Goal: Information Seeking & Learning: Learn about a topic

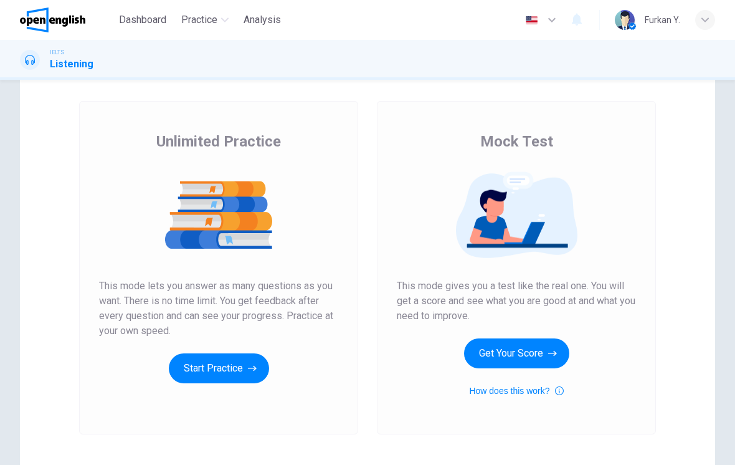
scroll to position [57, 0]
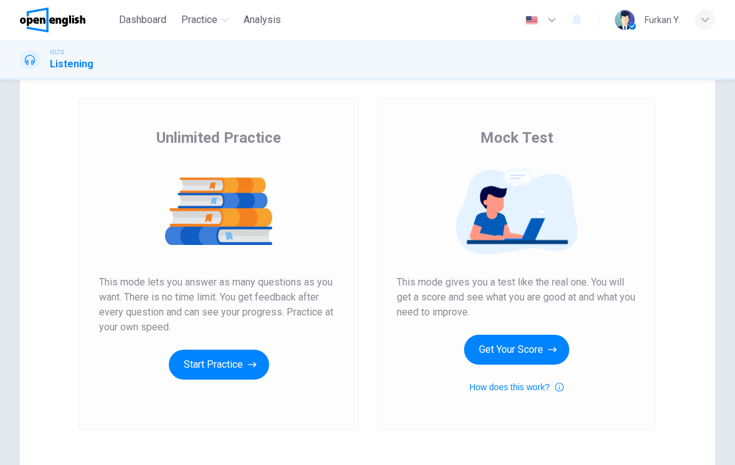
click at [221, 361] on button "Start Practice" at bounding box center [219, 365] width 100 height 30
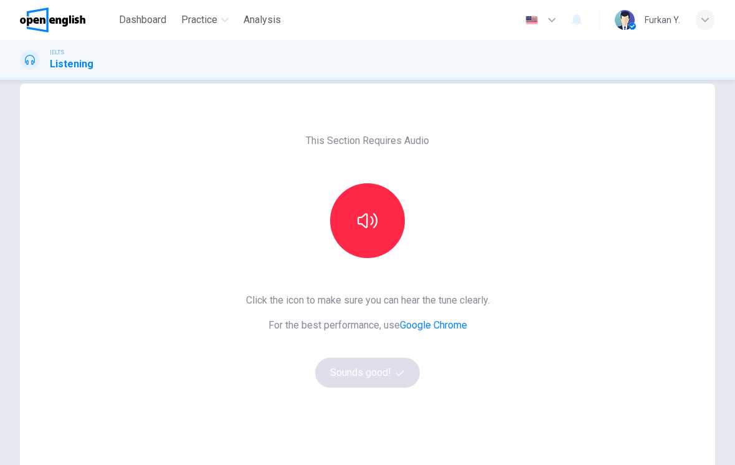
scroll to position [29, 0]
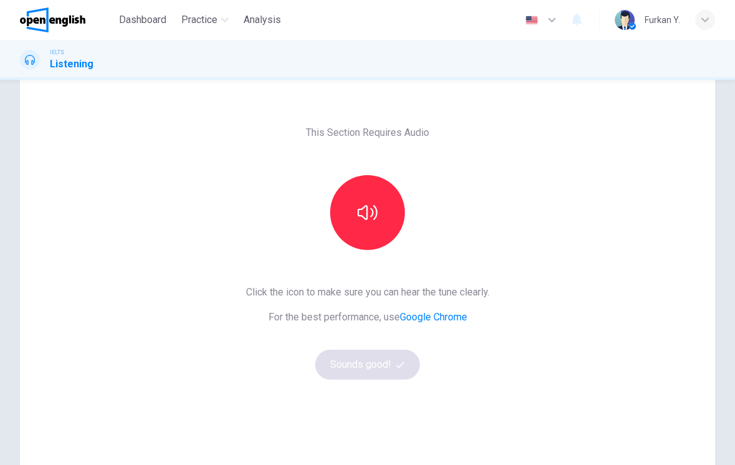
click at [371, 215] on icon "button" at bounding box center [368, 212] width 20 height 20
click at [388, 370] on button "Sounds good!" at bounding box center [367, 365] width 105 height 30
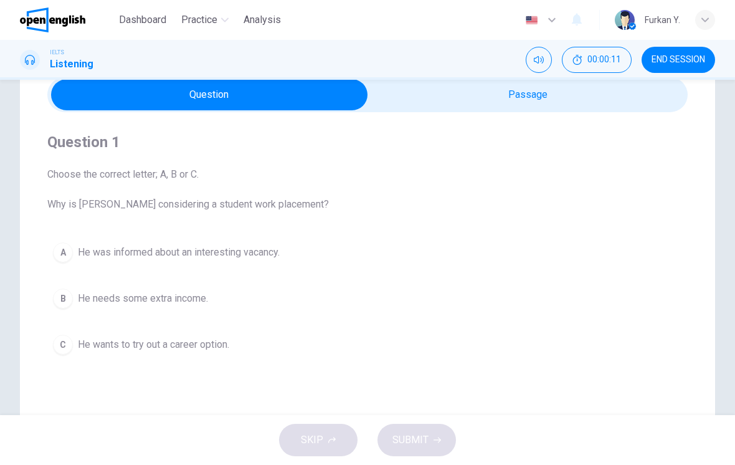
scroll to position [28, 0]
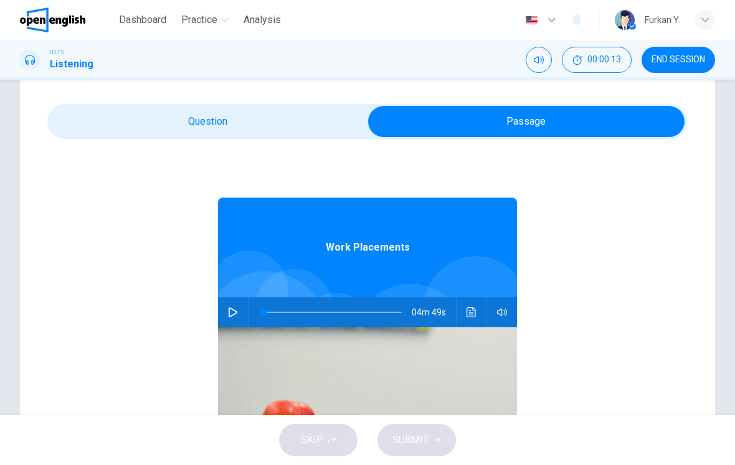
click at [238, 311] on button "button" at bounding box center [233, 312] width 20 height 30
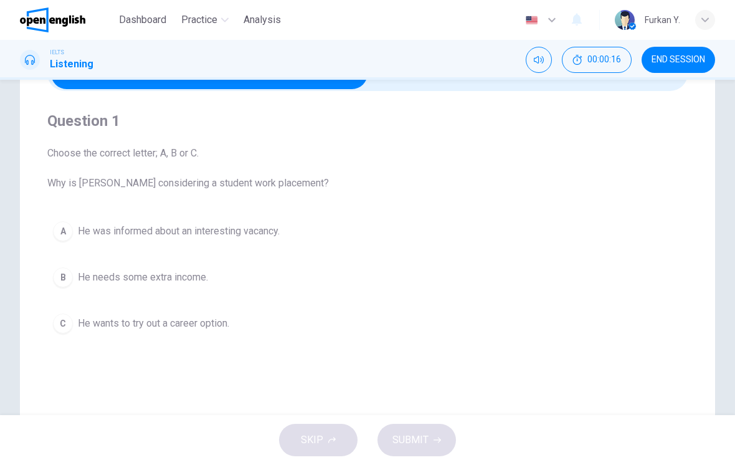
scroll to position [77, 0]
click at [176, 329] on span "He wants to try out a career option." at bounding box center [153, 322] width 151 height 15
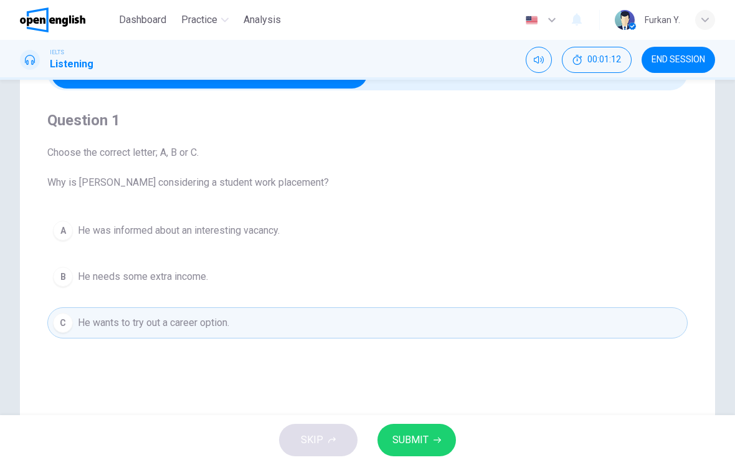
click at [423, 439] on span "SUBMIT" at bounding box center [410, 439] width 36 height 17
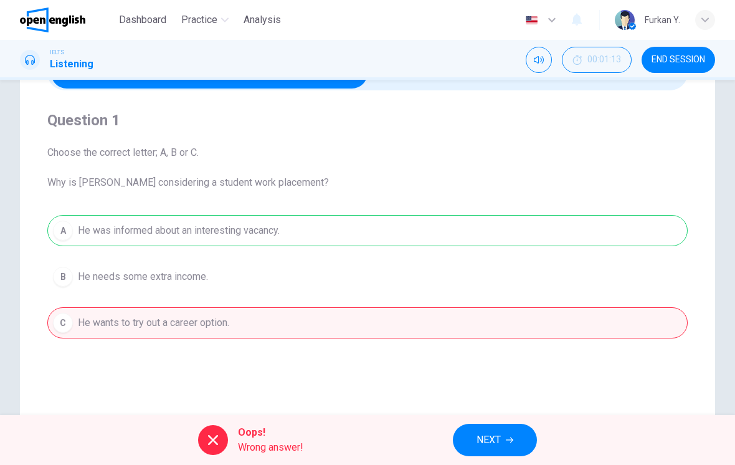
click at [500, 439] on span "NEXT" at bounding box center [489, 439] width 24 height 17
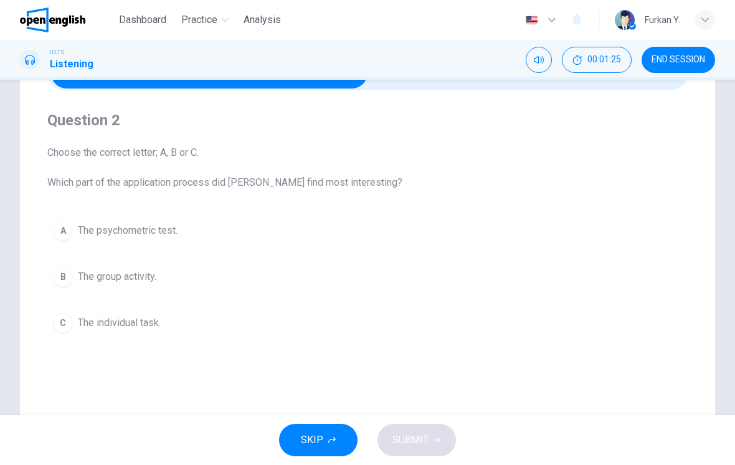
click at [159, 292] on button "B The group activity." at bounding box center [367, 276] width 640 height 31
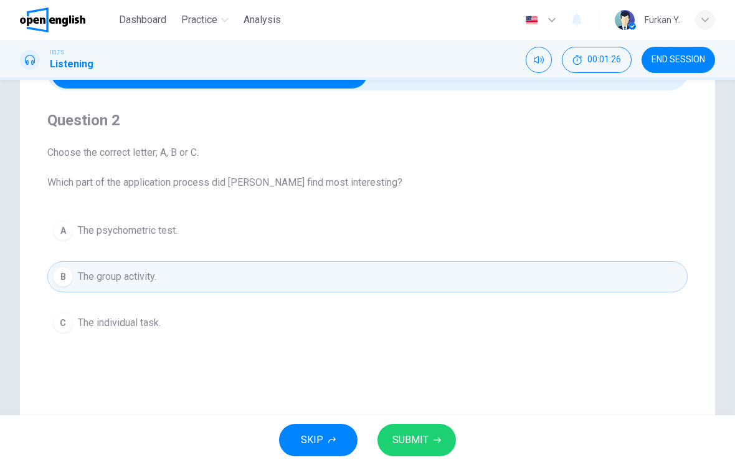
click at [431, 439] on button "SUBMIT" at bounding box center [417, 440] width 78 height 32
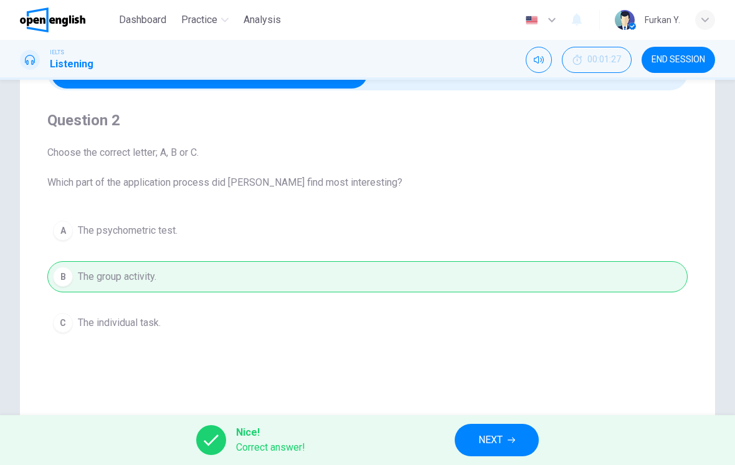
click at [506, 429] on button "NEXT" at bounding box center [497, 440] width 84 height 32
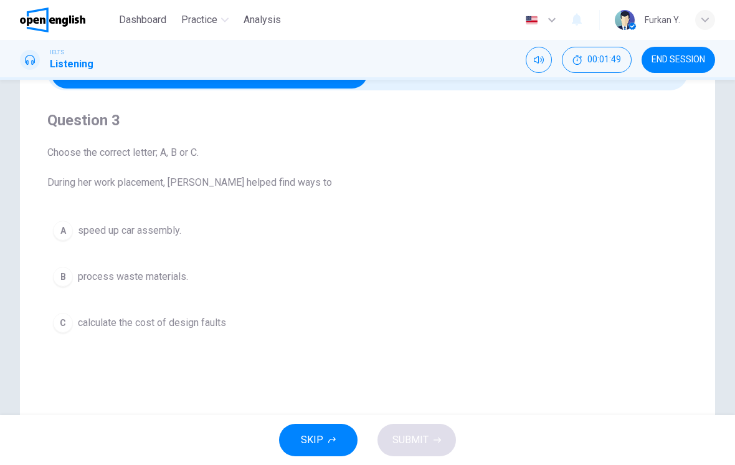
click at [172, 285] on button "B process waste materials." at bounding box center [367, 276] width 640 height 31
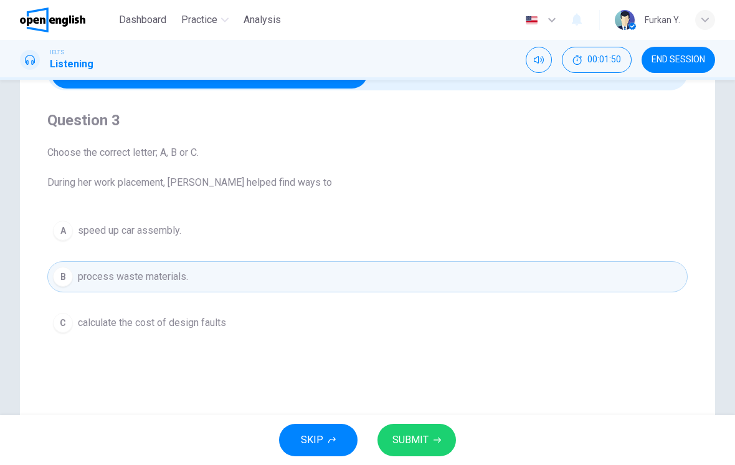
click at [432, 433] on button "SUBMIT" at bounding box center [417, 440] width 78 height 32
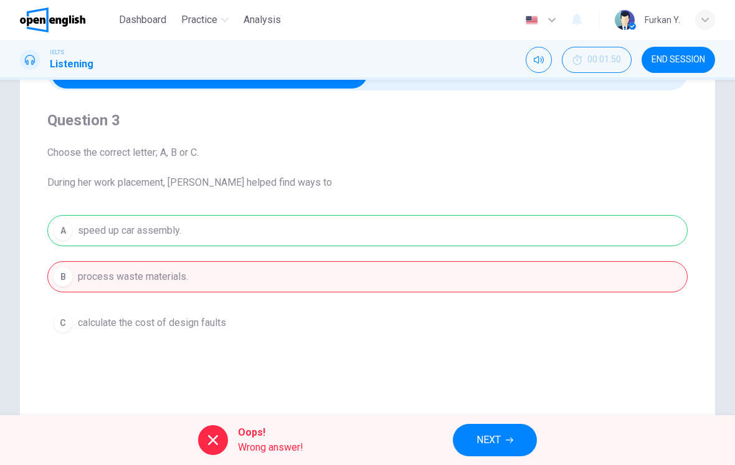
click at [510, 430] on button "NEXT" at bounding box center [495, 440] width 84 height 32
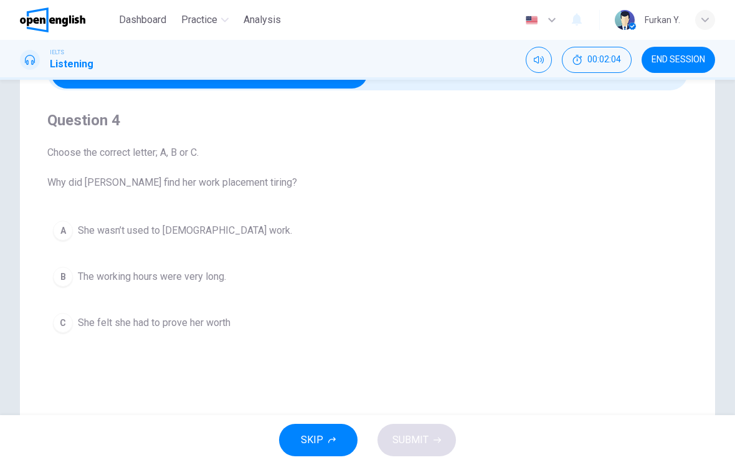
click at [179, 273] on span "The working hours were very long." at bounding box center [152, 276] width 148 height 15
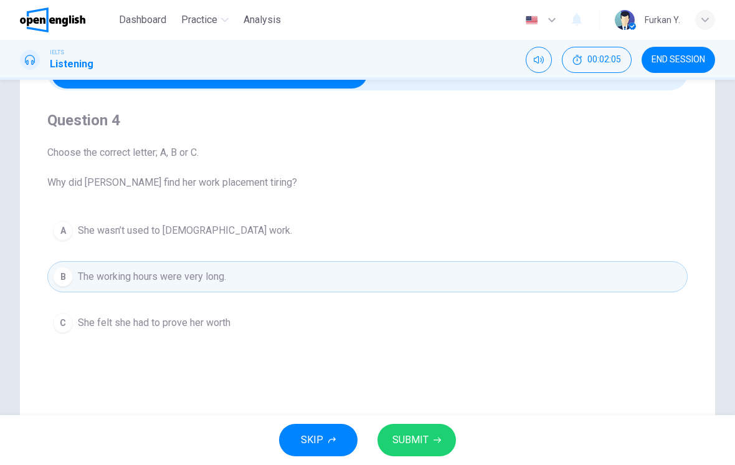
click at [435, 432] on button "SUBMIT" at bounding box center [417, 440] width 78 height 32
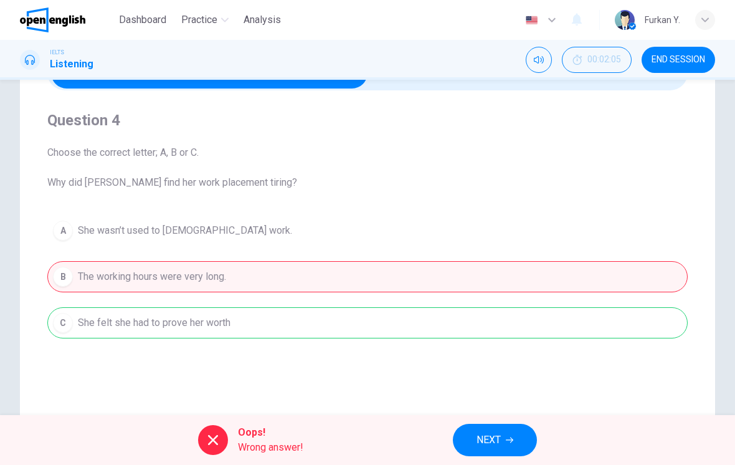
click at [490, 427] on button "NEXT" at bounding box center [495, 440] width 84 height 32
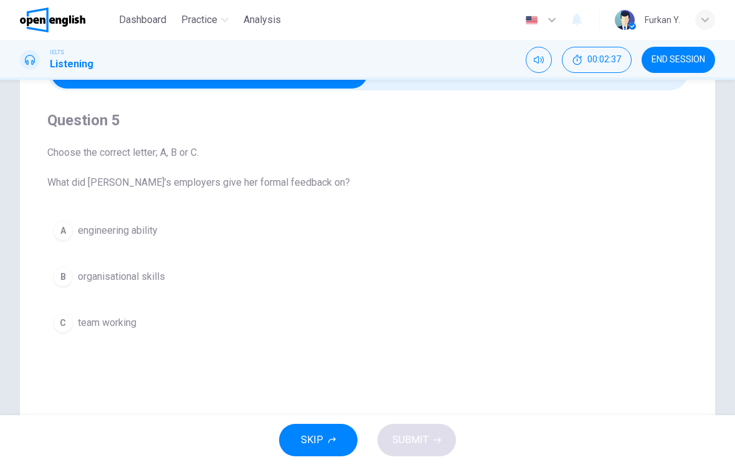
click at [130, 330] on button "C team working" at bounding box center [367, 322] width 640 height 31
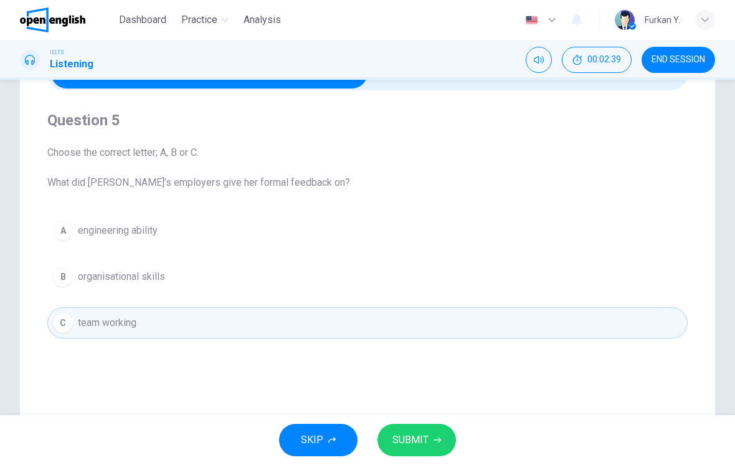
click at [215, 269] on button "B organisational skills" at bounding box center [367, 276] width 640 height 31
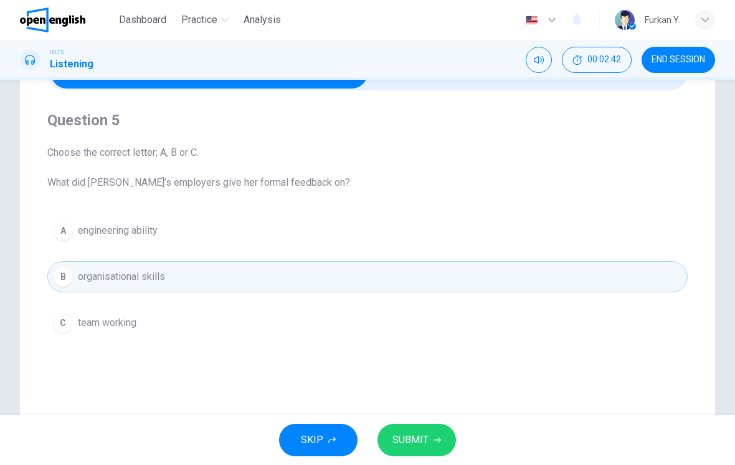
click at [426, 434] on span "SUBMIT" at bounding box center [410, 439] width 36 height 17
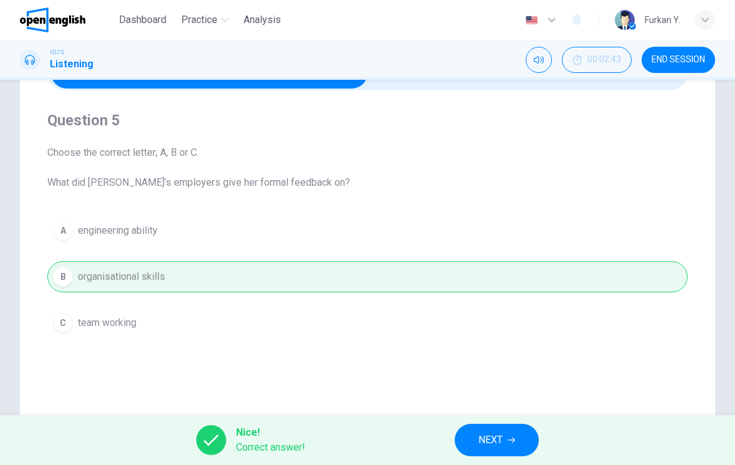
click at [500, 430] on button "NEXT" at bounding box center [497, 440] width 84 height 32
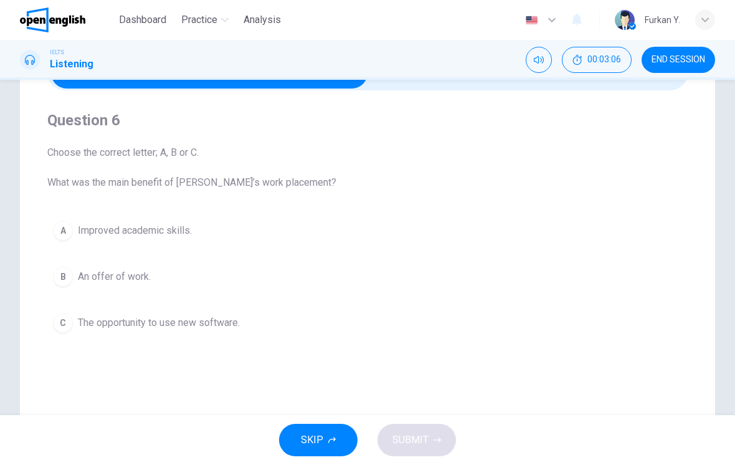
click at [155, 277] on button "B An offer of work." at bounding box center [367, 276] width 640 height 31
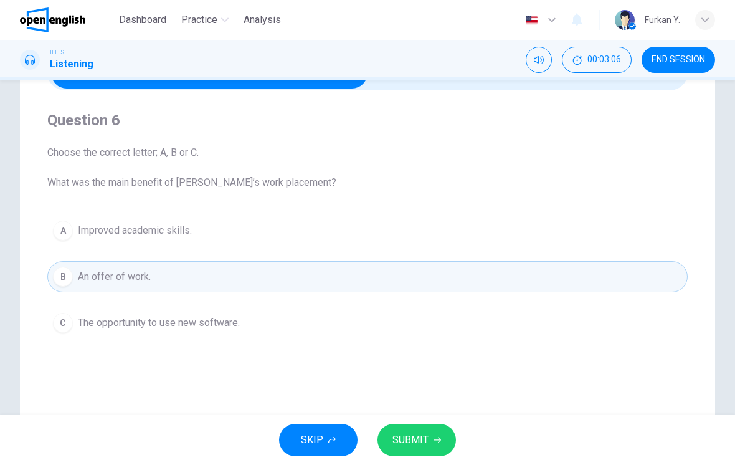
click at [429, 440] on button "SUBMIT" at bounding box center [417, 440] width 78 height 32
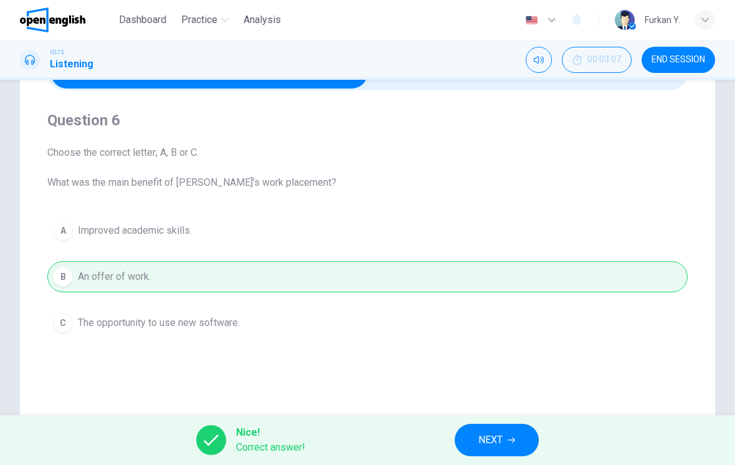
click at [491, 437] on span "NEXT" at bounding box center [490, 439] width 24 height 17
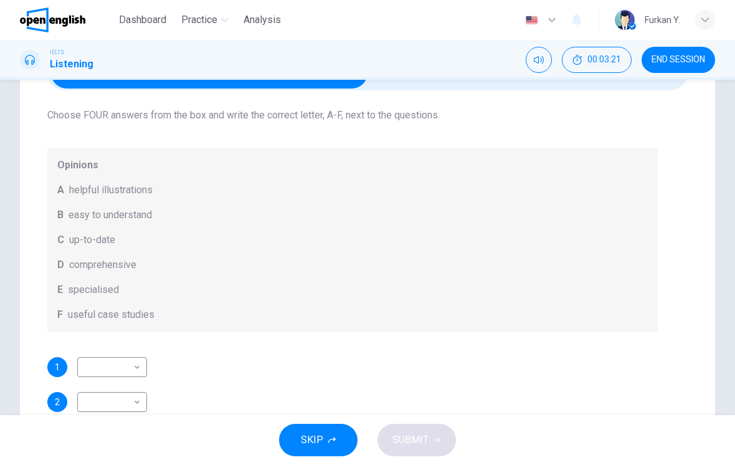
scroll to position [67, 0]
click at [128, 354] on div "Question 7 What does [PERSON_NAME] think about the books on [PERSON_NAME]’s rea…" at bounding box center [352, 262] width 611 height 478
click at [131, 365] on body "This site uses cookies, as explained in our Privacy Policy . If you agree to th…" at bounding box center [367, 232] width 735 height 465
click at [239, 365] on div at bounding box center [367, 232] width 735 height 465
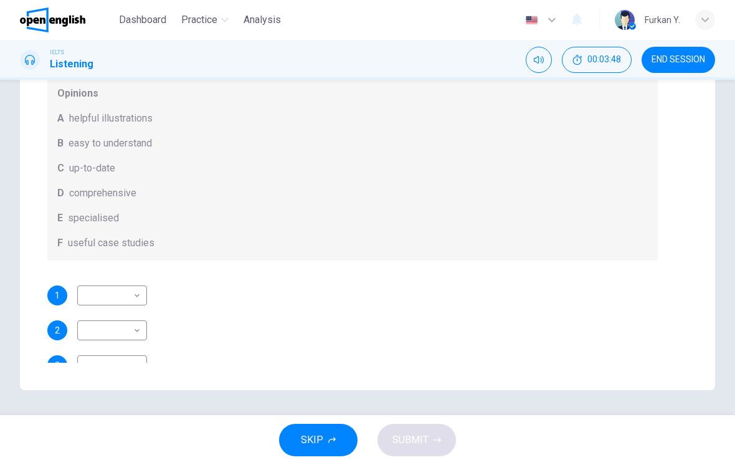
scroll to position [0, 0]
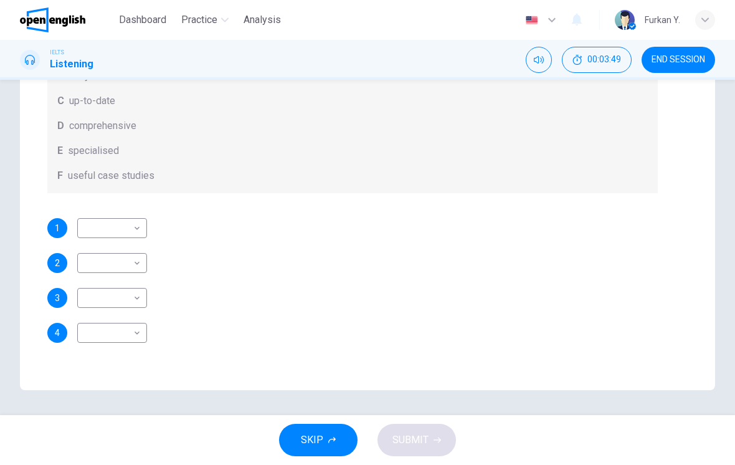
click at [136, 218] on body "This site uses cookies, as explained in our Privacy Policy . If you agree to th…" at bounding box center [367, 232] width 735 height 465
click at [259, 292] on div at bounding box center [367, 232] width 735 height 465
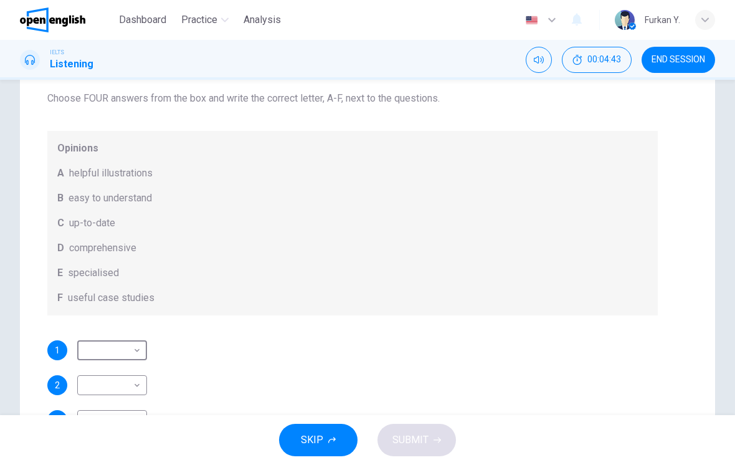
scroll to position [33, 0]
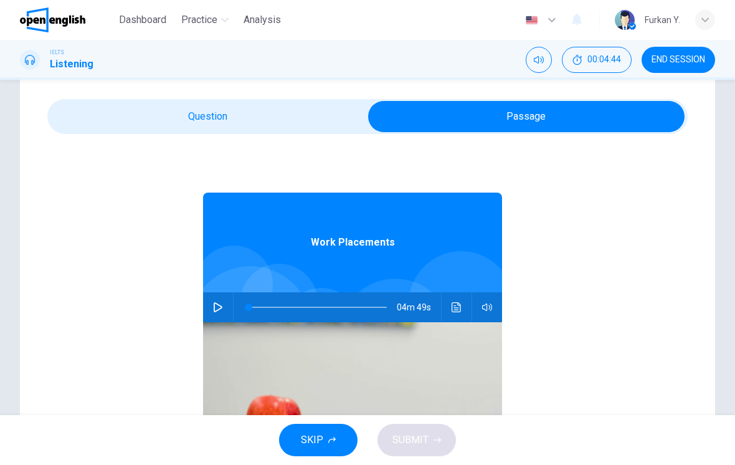
click at [220, 303] on icon "button" at bounding box center [218, 307] width 10 height 10
type input "*"
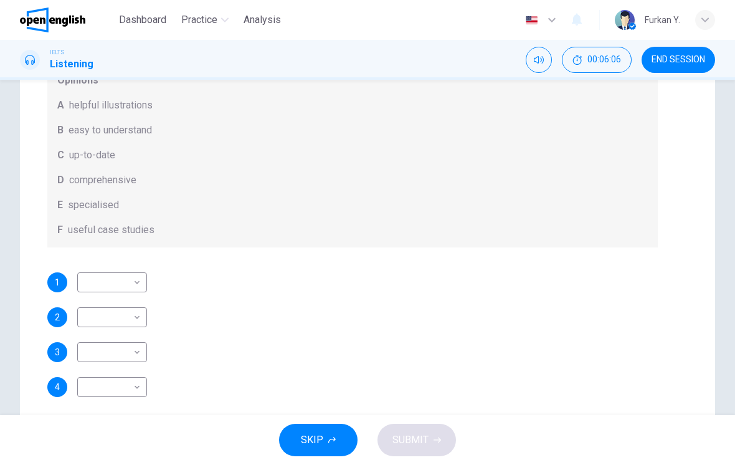
scroll to position [67, 0]
click at [136, 285] on body "This site uses cookies, as explained in our Privacy Policy . If you agree to th…" at bounding box center [367, 232] width 735 height 465
click at [140, 282] on div at bounding box center [367, 232] width 735 height 465
click at [135, 283] on body "This site uses cookies, as explained in our Privacy Policy . If you agree to th…" at bounding box center [367, 232] width 735 height 465
click at [92, 382] on li "E" at bounding box center [112, 382] width 70 height 20
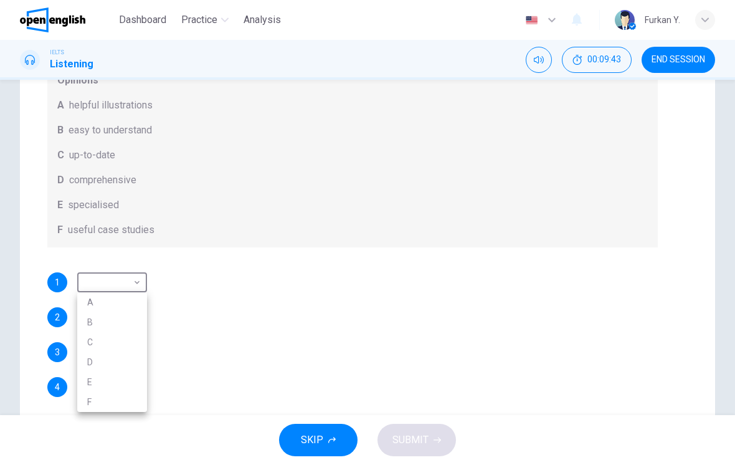
type input "*"
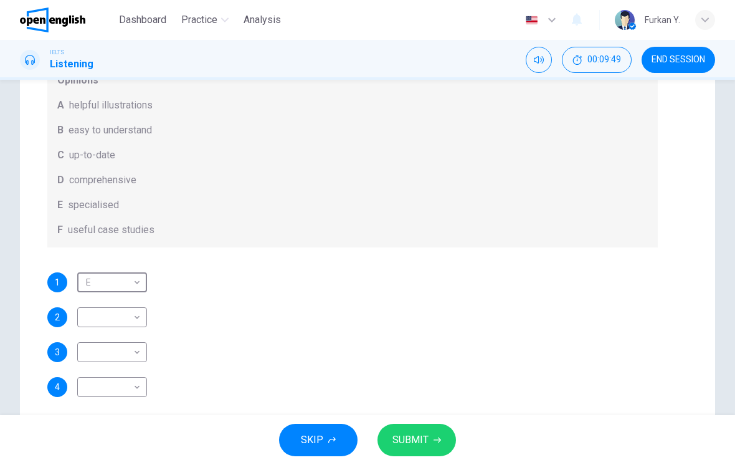
click at [140, 319] on body "This site uses cookies, as explained in our Privacy Policy . If you agree to th…" at bounding box center [367, 232] width 735 height 465
click at [103, 336] on li "A" at bounding box center [112, 337] width 70 height 20
type input "*"
click at [118, 353] on body "This site uses cookies, as explained in our Privacy Policy . If you agree to th…" at bounding box center [367, 232] width 735 height 465
click at [115, 439] on li "F" at bounding box center [112, 445] width 70 height 20
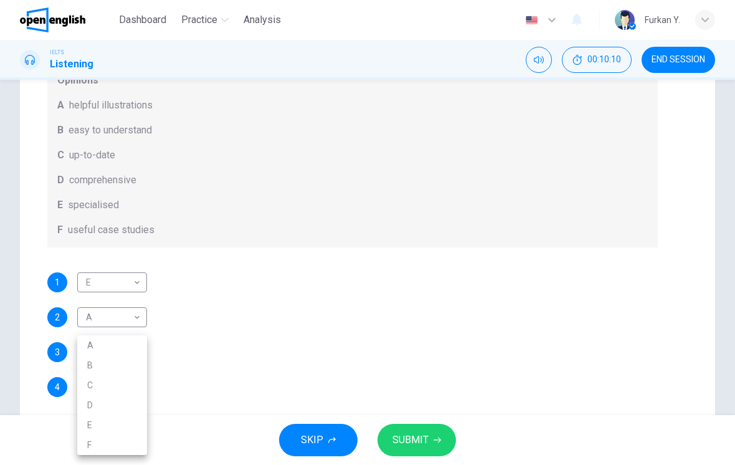
type input "*"
click at [125, 386] on body "This site uses cookies, as explained in our Privacy Policy . If you agree to th…" at bounding box center [367, 232] width 735 height 465
click at [120, 402] on li "D" at bounding box center [112, 405] width 70 height 20
type input "*"
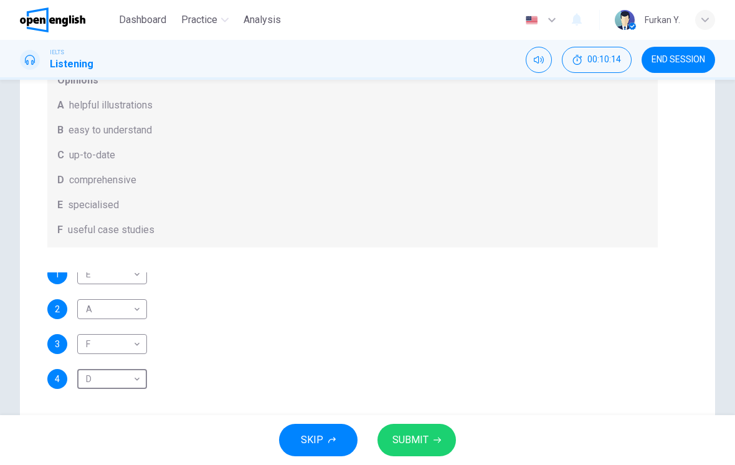
click at [418, 444] on span "SUBMIT" at bounding box center [410, 439] width 36 height 17
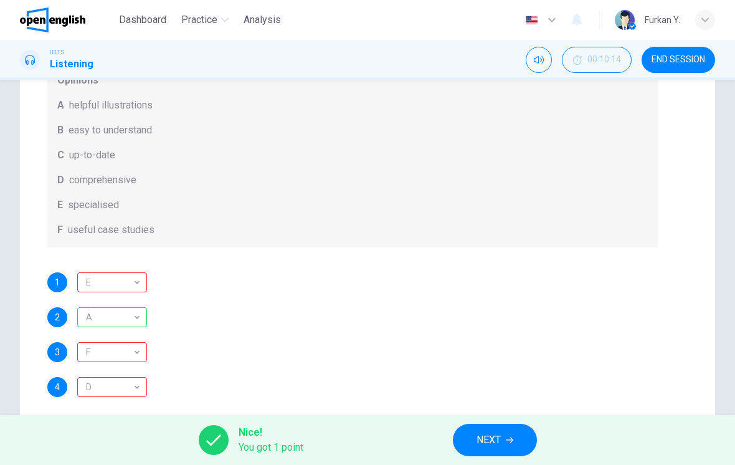
scroll to position [0, 0]
click at [129, 318] on div "A" at bounding box center [109, 318] width 65 height 36
click at [135, 278] on div "E" at bounding box center [109, 283] width 65 height 36
click at [130, 350] on div "F" at bounding box center [109, 353] width 65 height 36
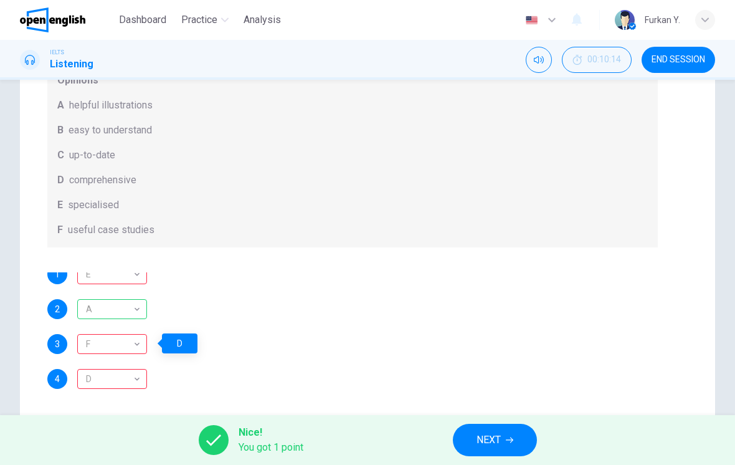
scroll to position [8, 0]
click at [131, 376] on div "D" at bounding box center [109, 379] width 65 height 36
click at [503, 313] on div "2 A * ​" at bounding box center [352, 309] width 611 height 20
click at [501, 434] on span "NEXT" at bounding box center [489, 439] width 24 height 17
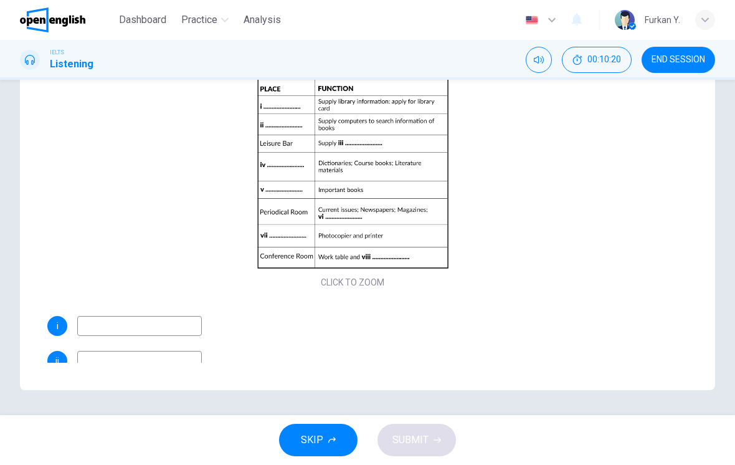
scroll to position [216, 0]
click at [375, 197] on button "Click to Zoom" at bounding box center [352, 184] width 108 height 30
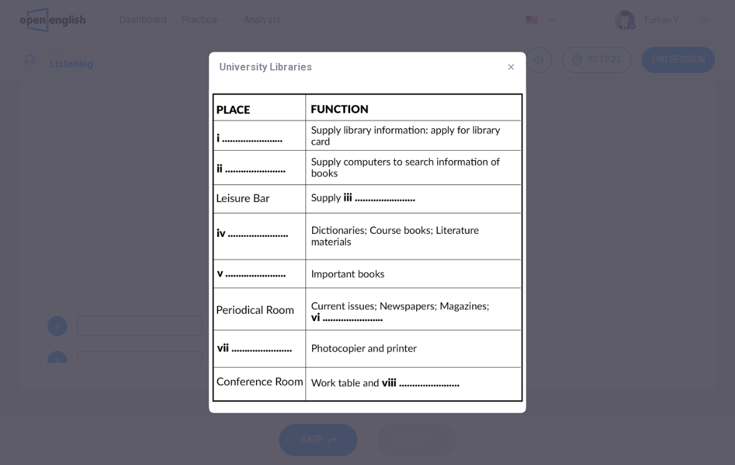
click at [515, 65] on icon "button" at bounding box center [511, 67] width 10 height 10
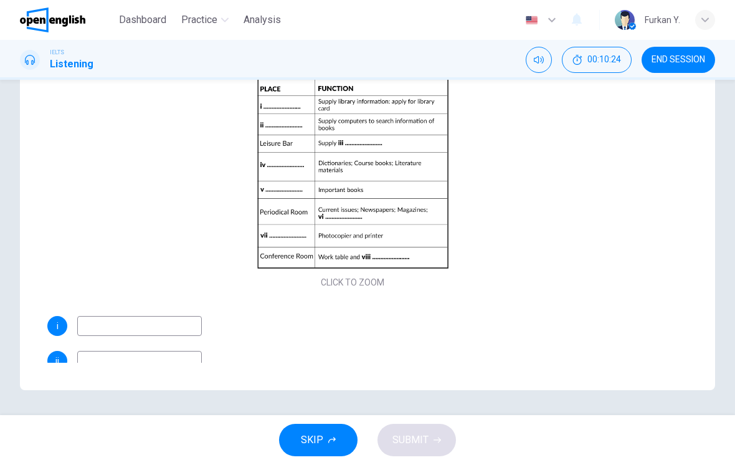
click at [140, 323] on input at bounding box center [139, 326] width 125 height 20
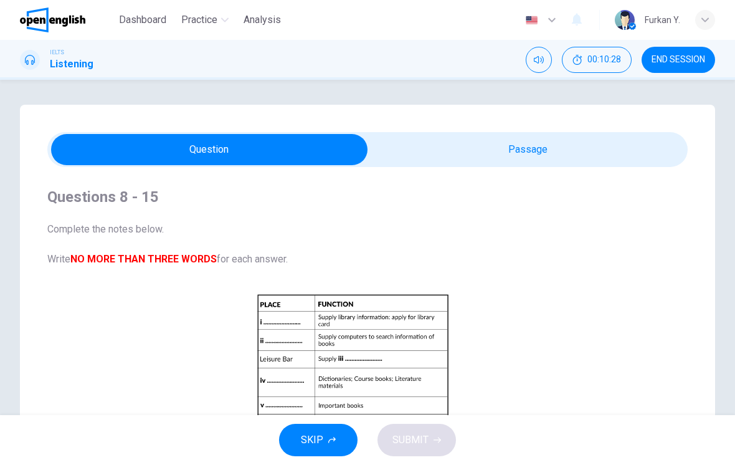
scroll to position [0, 0]
click at [683, 62] on span "END SESSION" at bounding box center [679, 60] width 54 height 10
